Goal: Task Accomplishment & Management: Use online tool/utility

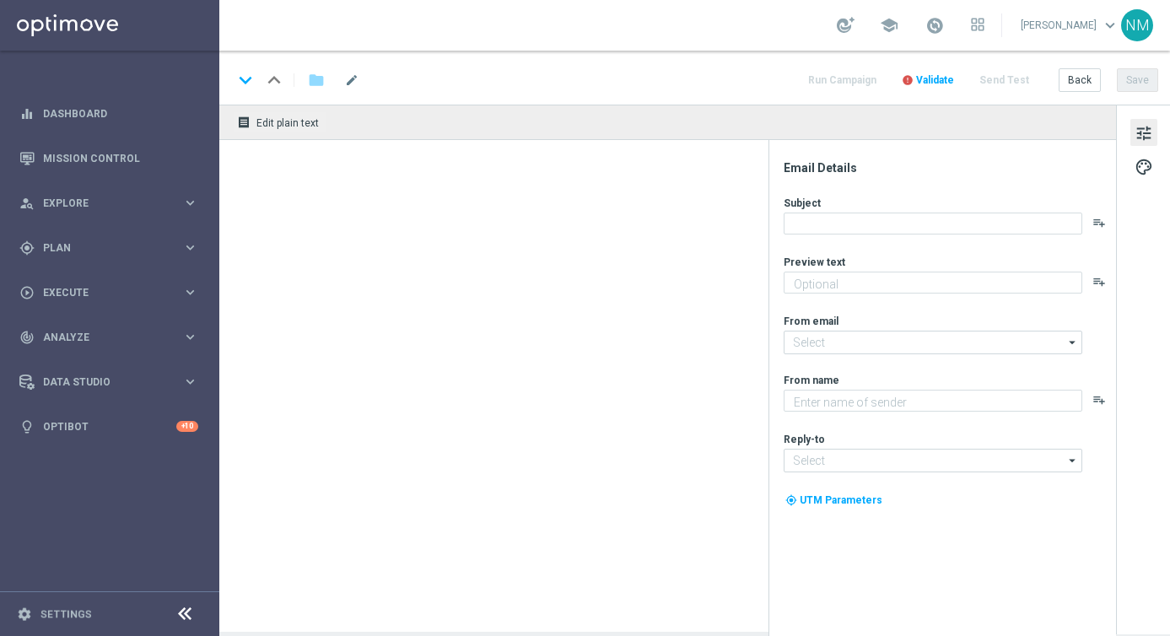
type textarea "Have a happy [DATE]!"
type textarea "Lottoland"
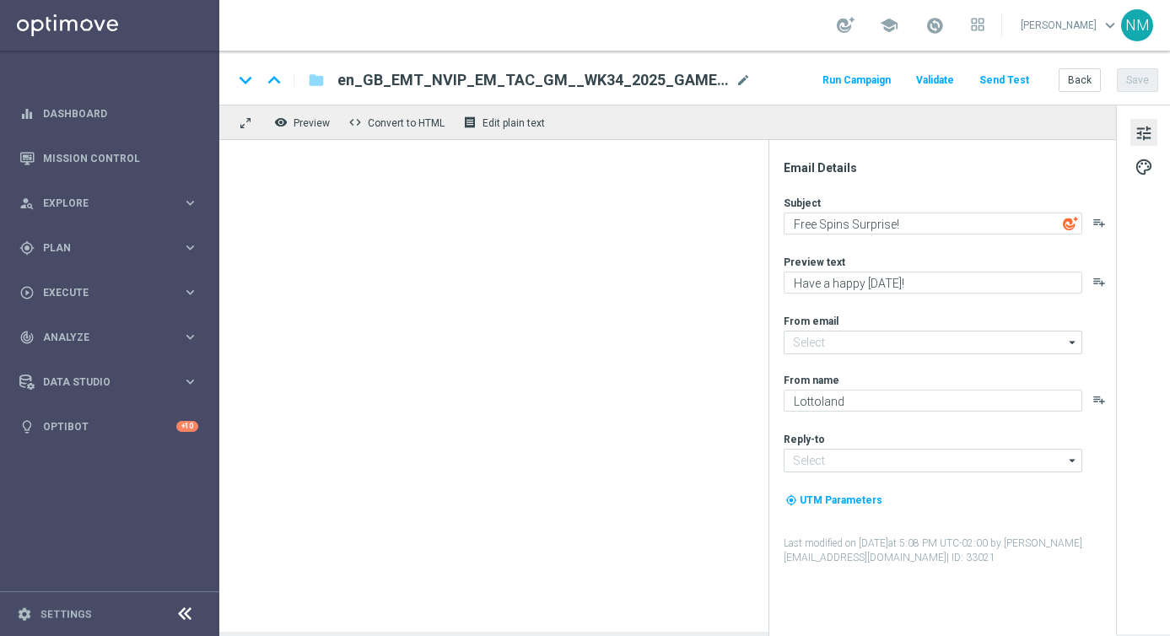
type input "[EMAIL_ADDRESS][DOMAIN_NAME]"
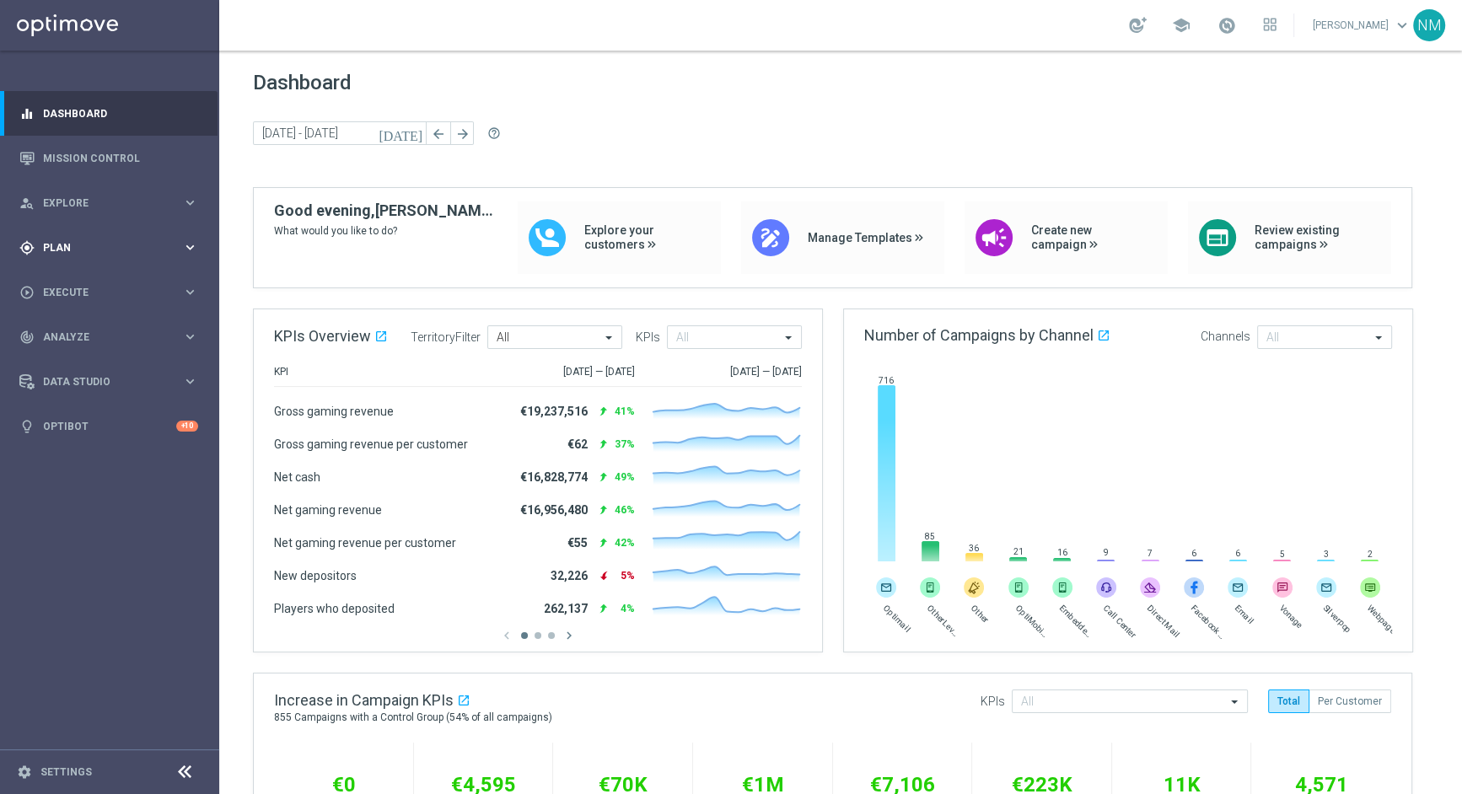
click at [132, 249] on span "Plan" at bounding box center [112, 248] width 139 height 10
click at [123, 337] on span "Templates" at bounding box center [105, 333] width 121 height 10
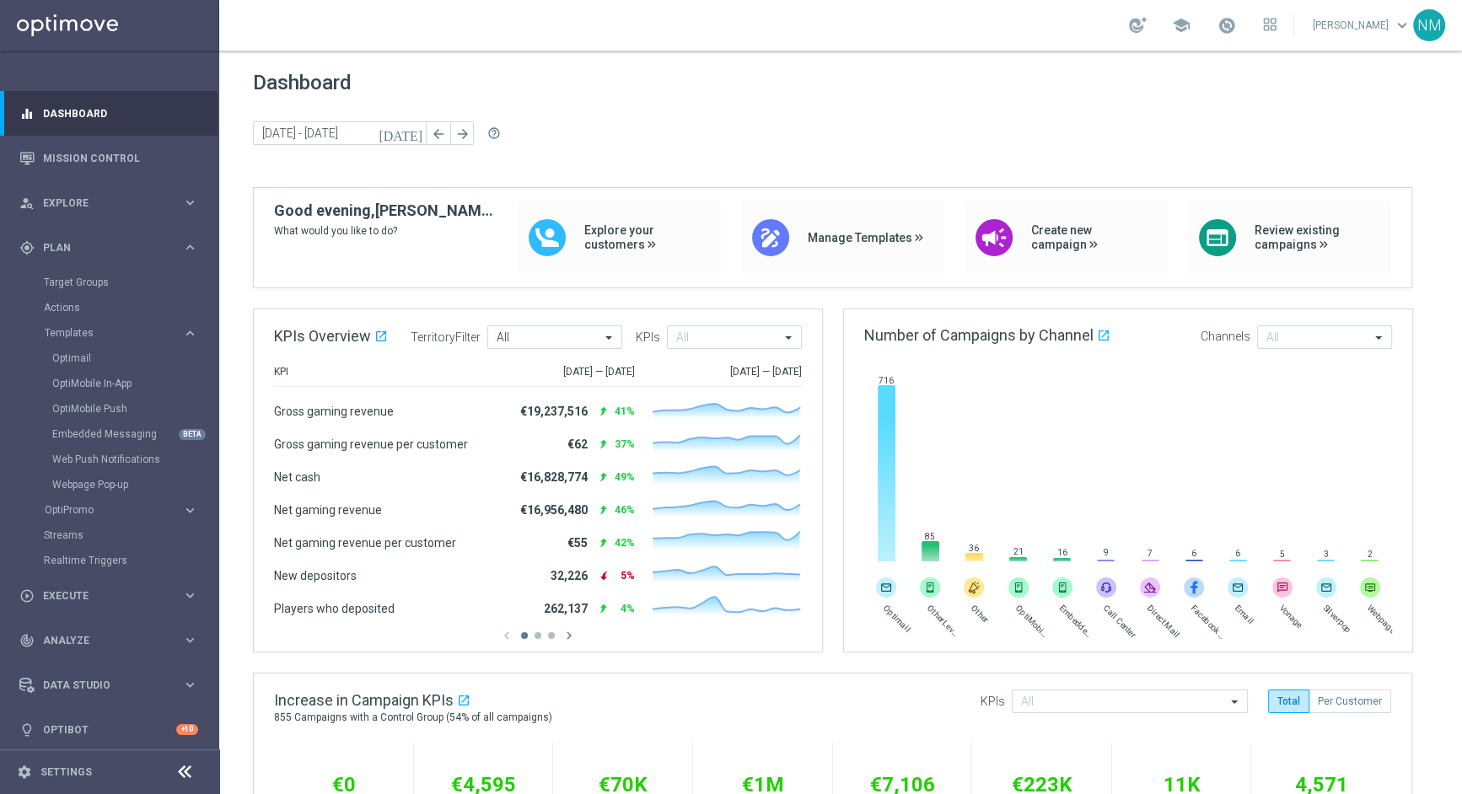
click at [107, 365] on div "Optimail" at bounding box center [134, 358] width 165 height 25
click at [99, 363] on link "Optimail" at bounding box center [113, 358] width 123 height 13
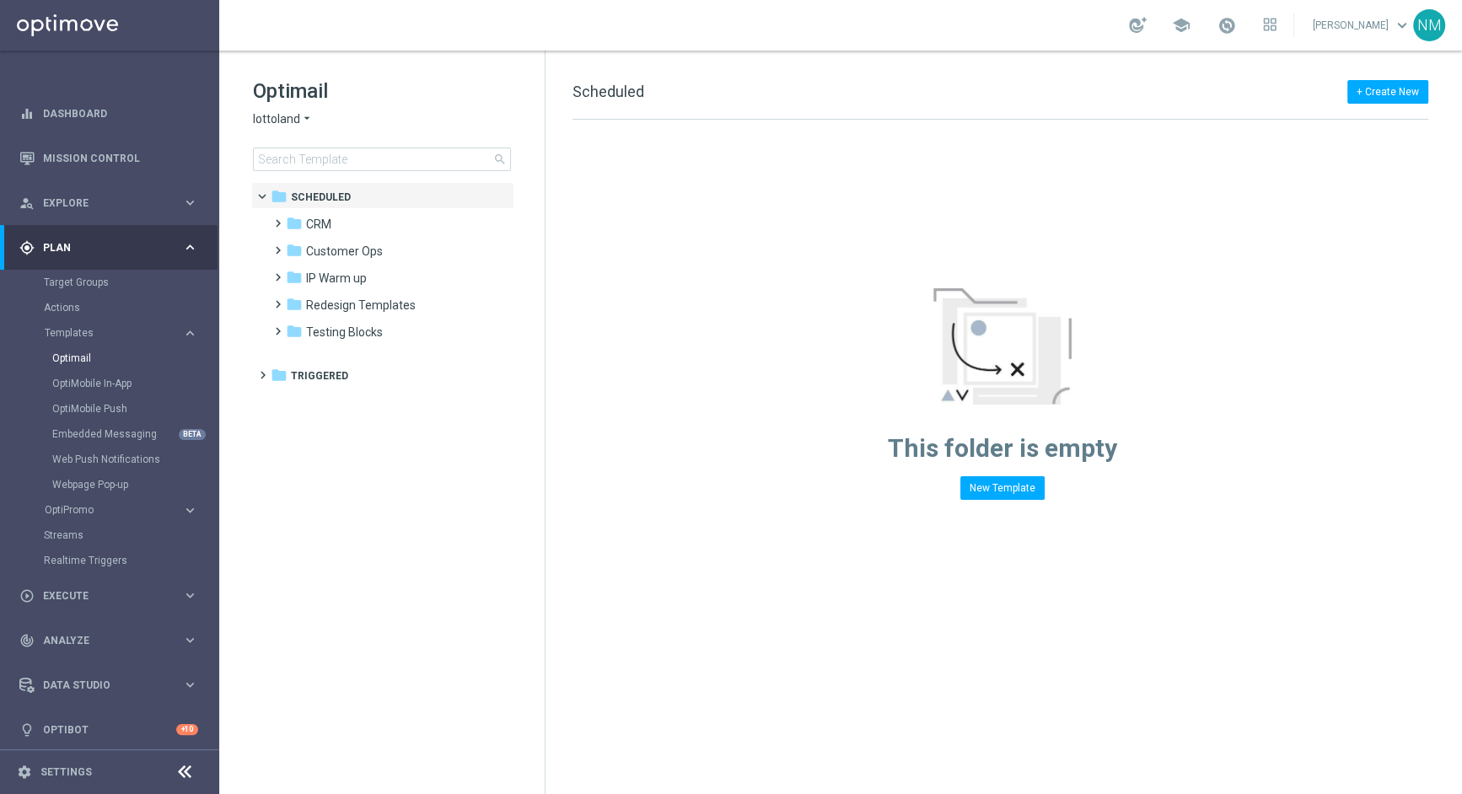
click at [382, 144] on div "Optimail lottoland arrow_drop_down × lottoland search" at bounding box center [399, 125] width 292 height 94
click at [398, 159] on input at bounding box center [382, 160] width 258 height 24
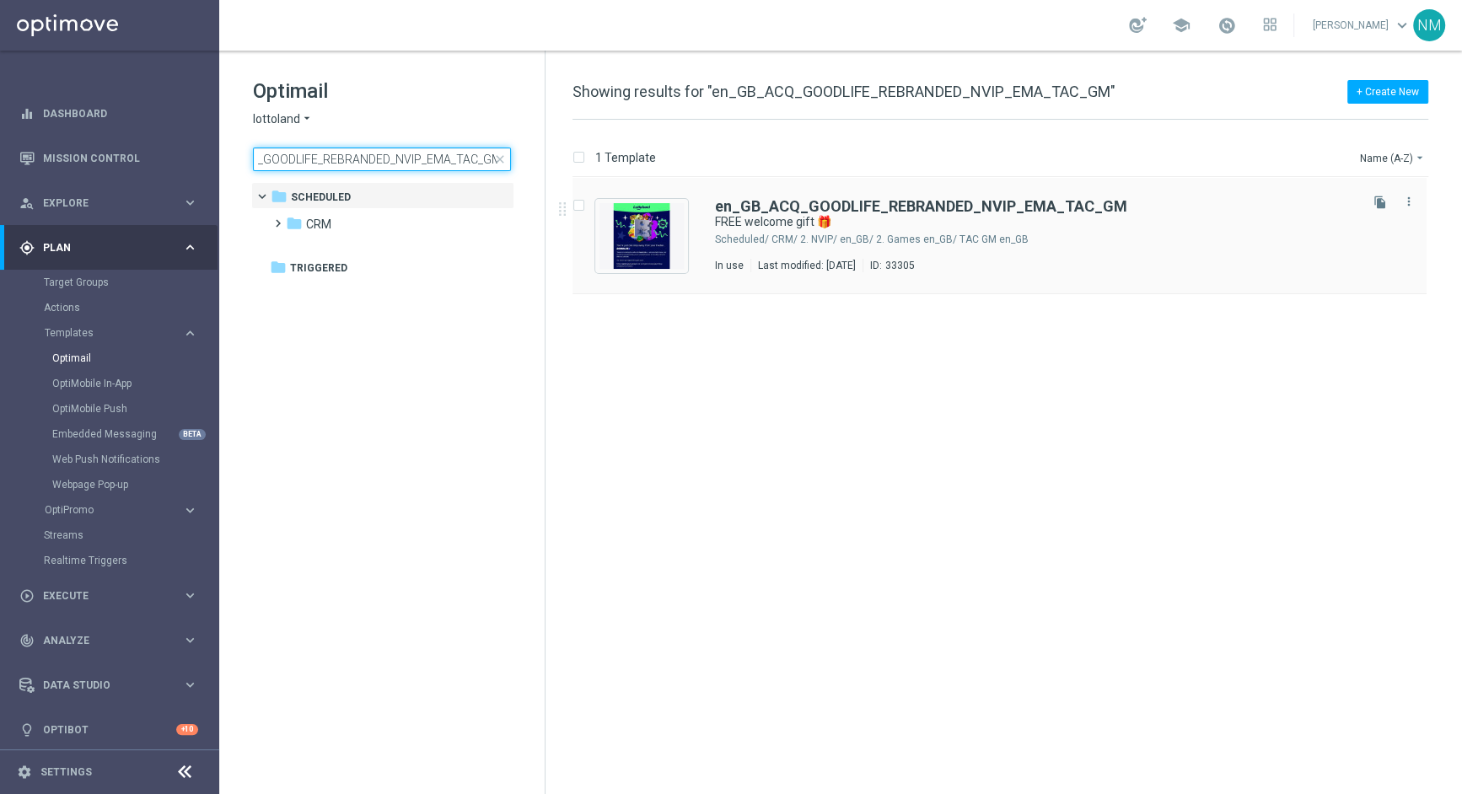
type input "en_GB_ACQ_GOODLIFE_REBRANDED_NVIP_EMA_TAC_GM"
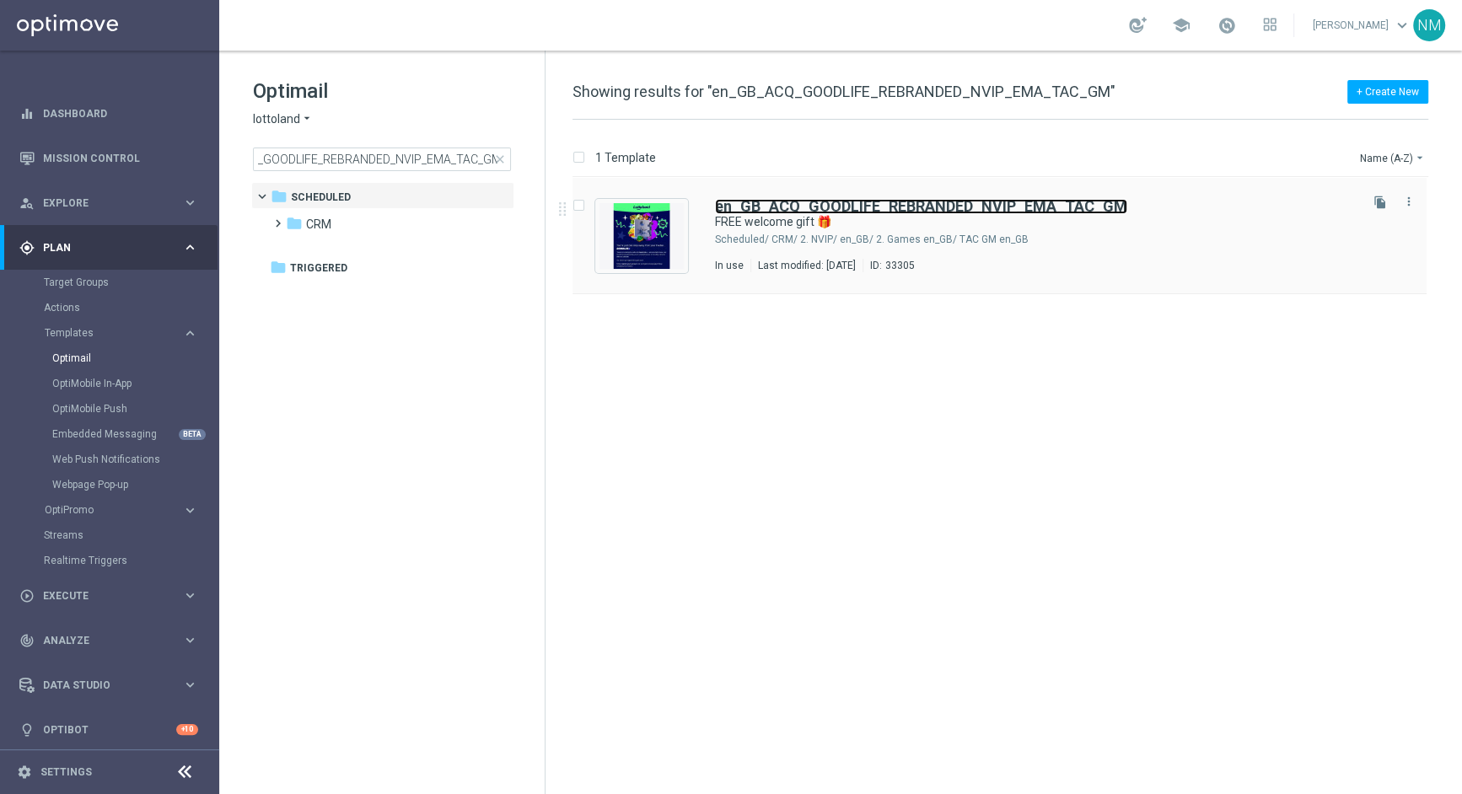
click at [876, 205] on b "en_GB_ACQ_GOODLIFE_REBRANDED_NVIP_EMA_TAC_GM" at bounding box center [921, 206] width 412 height 18
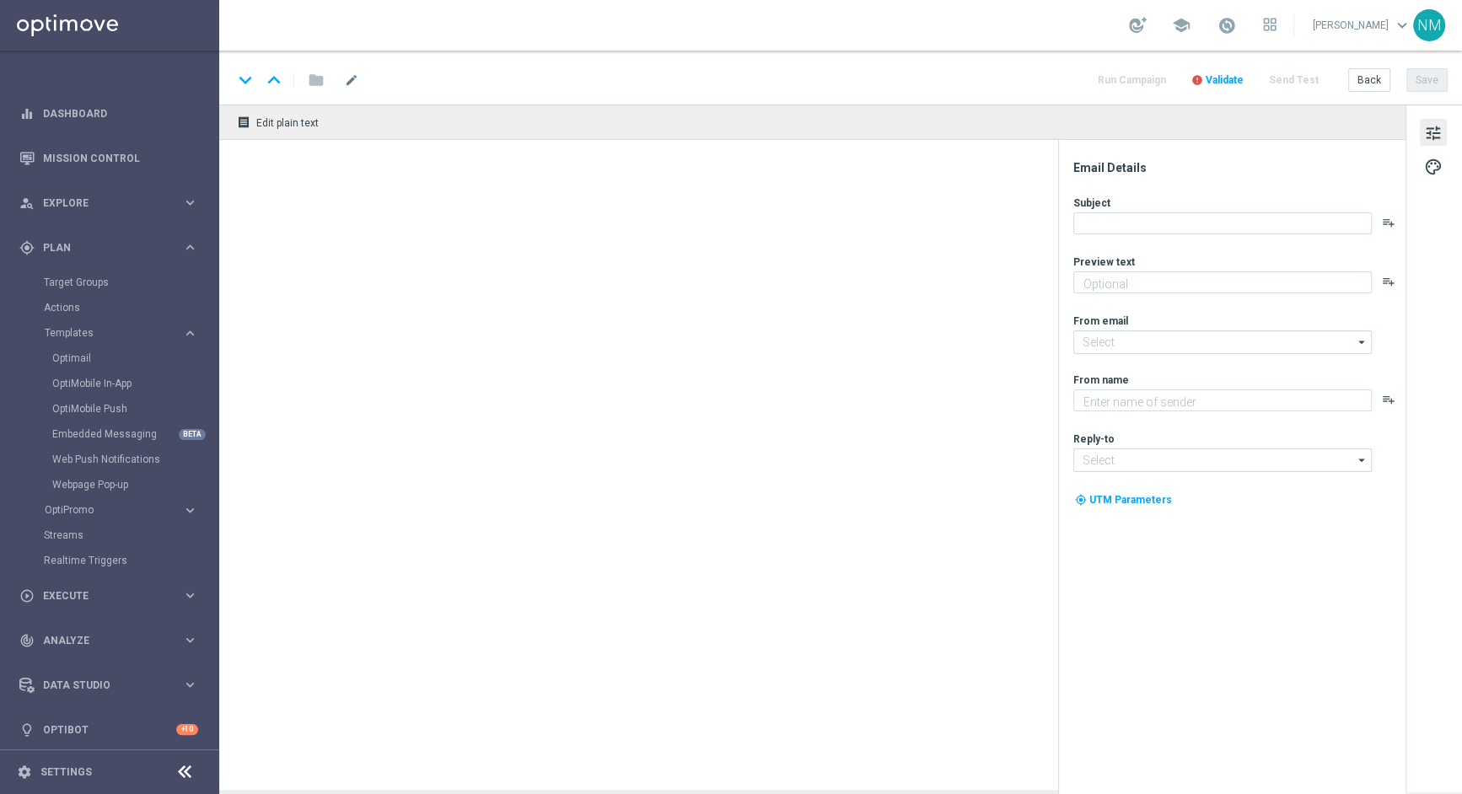
type textarea "Don’t miss out — register to claim!"
type input "[EMAIL_ADDRESS][DOMAIN_NAME]"
type textarea "Lottoland"
type input "[EMAIL_ADDRESS][DOMAIN_NAME]"
